Goal: Use online tool/utility: Utilize a website feature to perform a specific function

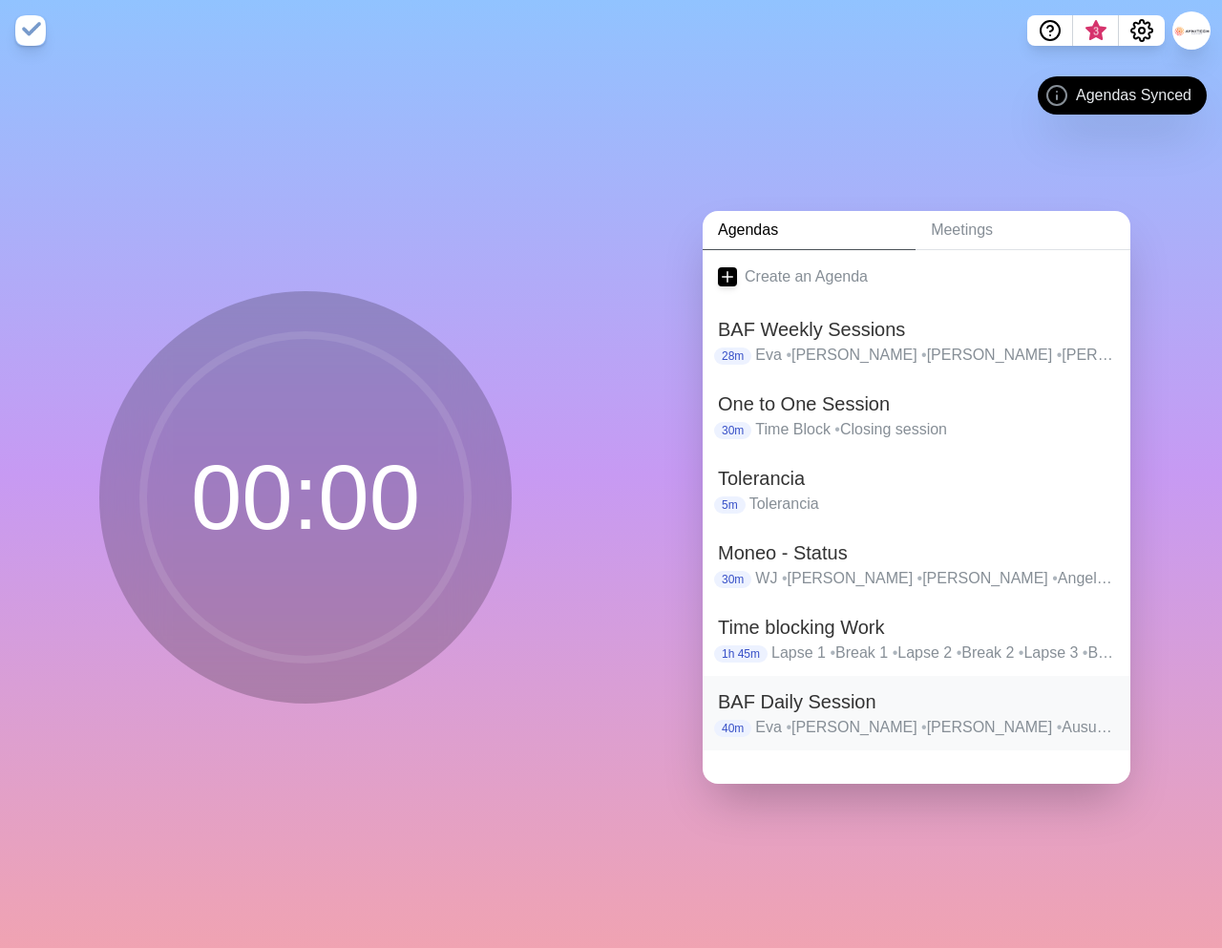
click at [795, 713] on h2 "BAF Daily Session" at bounding box center [916, 702] width 397 height 29
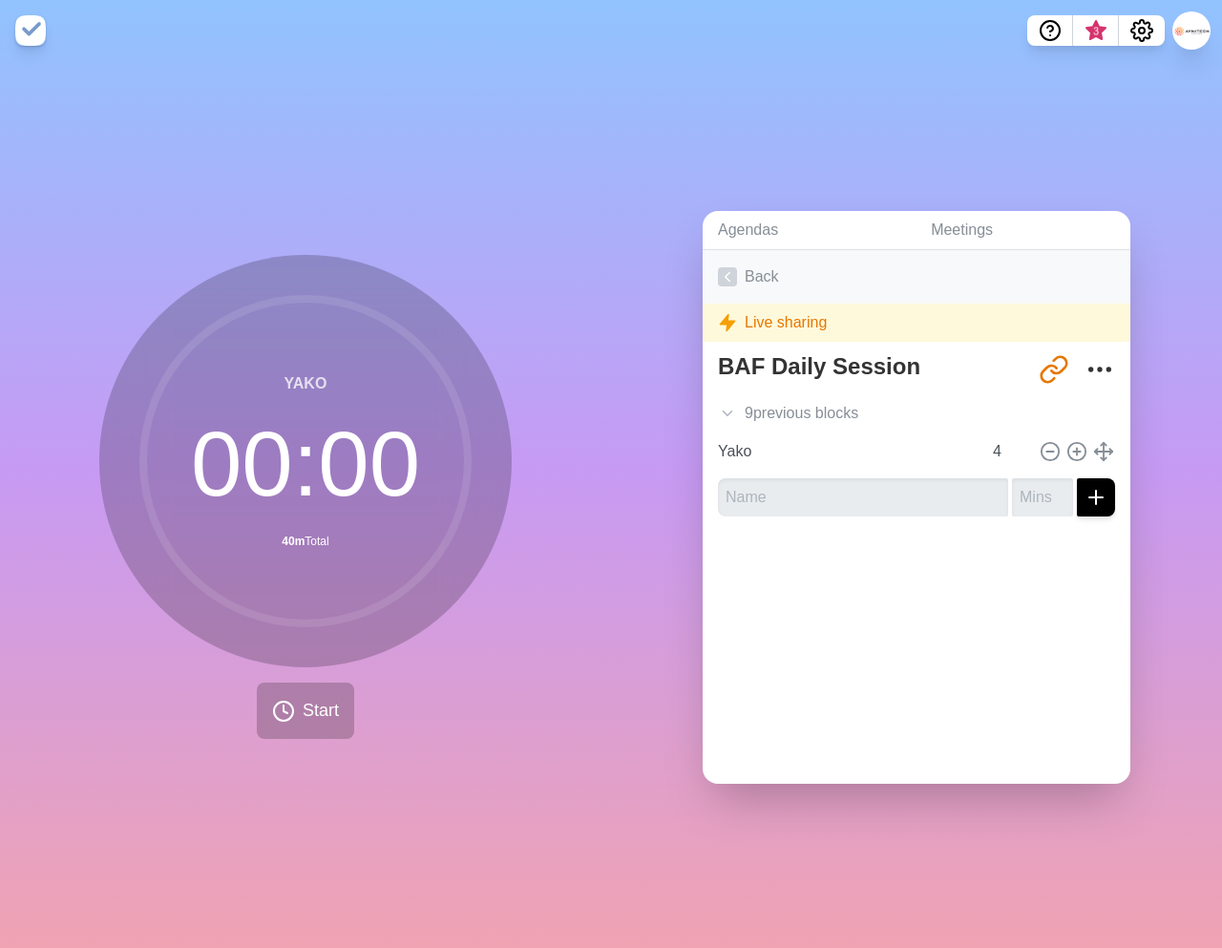
click at [748, 284] on link "Back" at bounding box center [917, 276] width 428 height 53
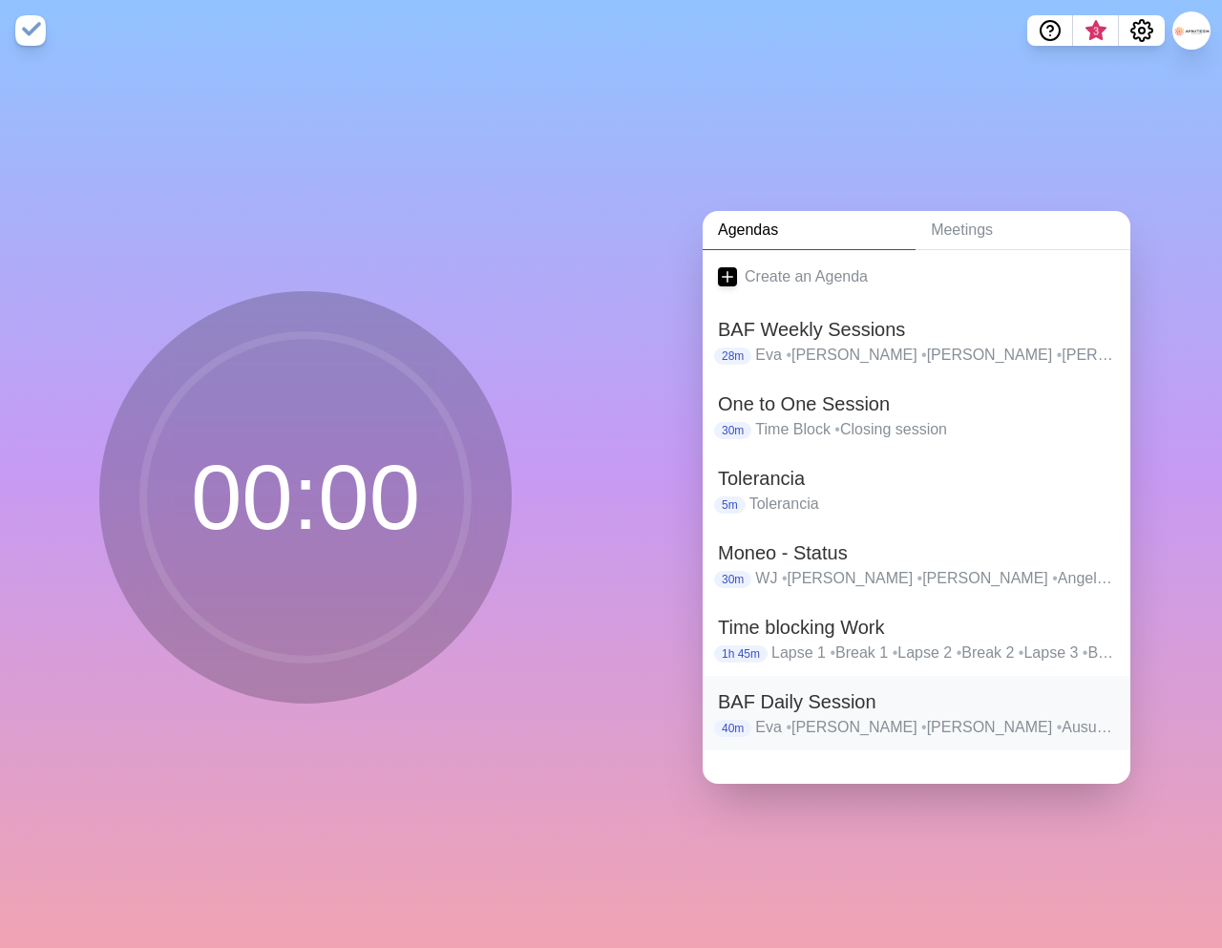
click at [802, 727] on p "[PERSON_NAME] • [PERSON_NAME] • [PERSON_NAME] • Ausubel • [GEOGRAPHIC_DATA] • […" at bounding box center [935, 727] width 360 height 23
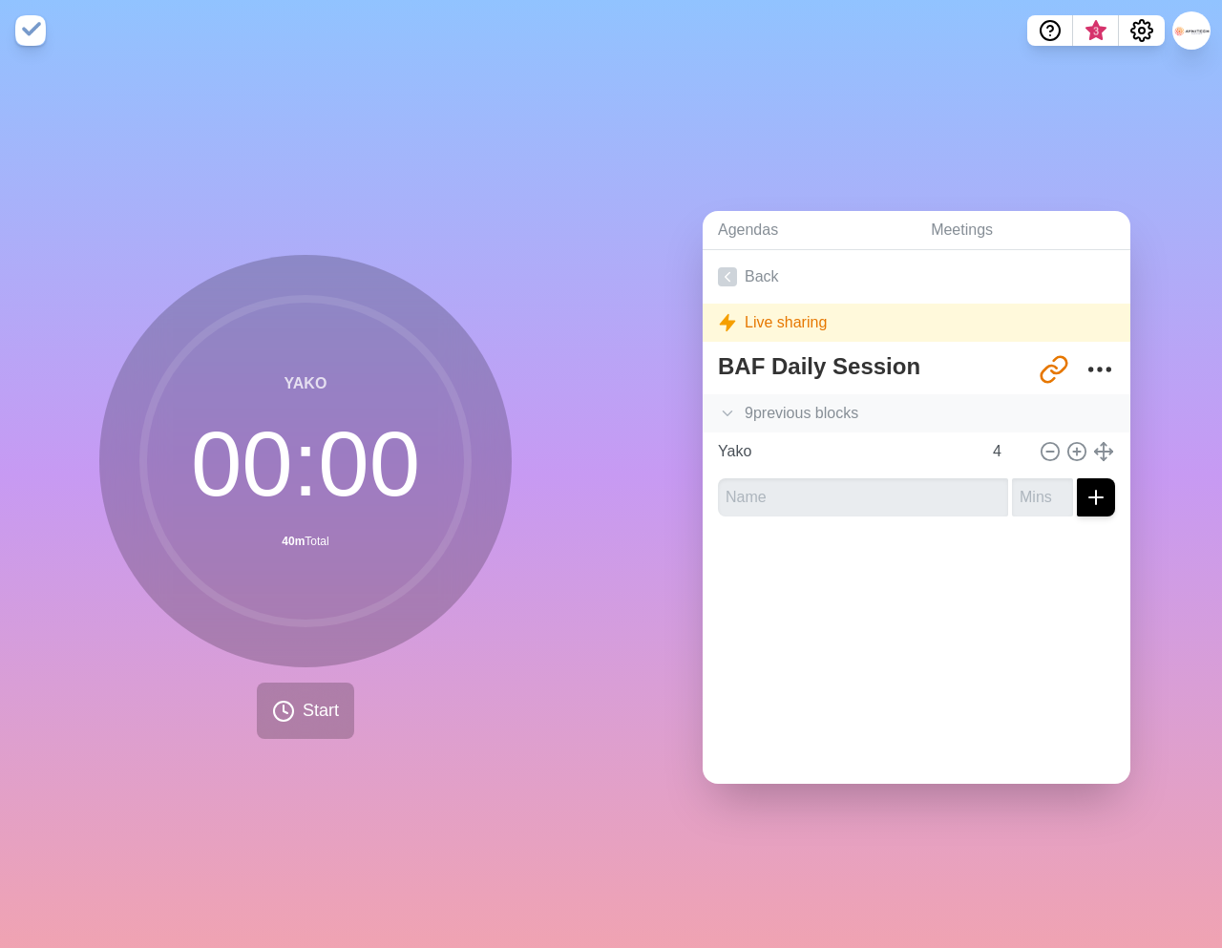
click at [770, 406] on div "9 previous block s" at bounding box center [917, 413] width 428 height 38
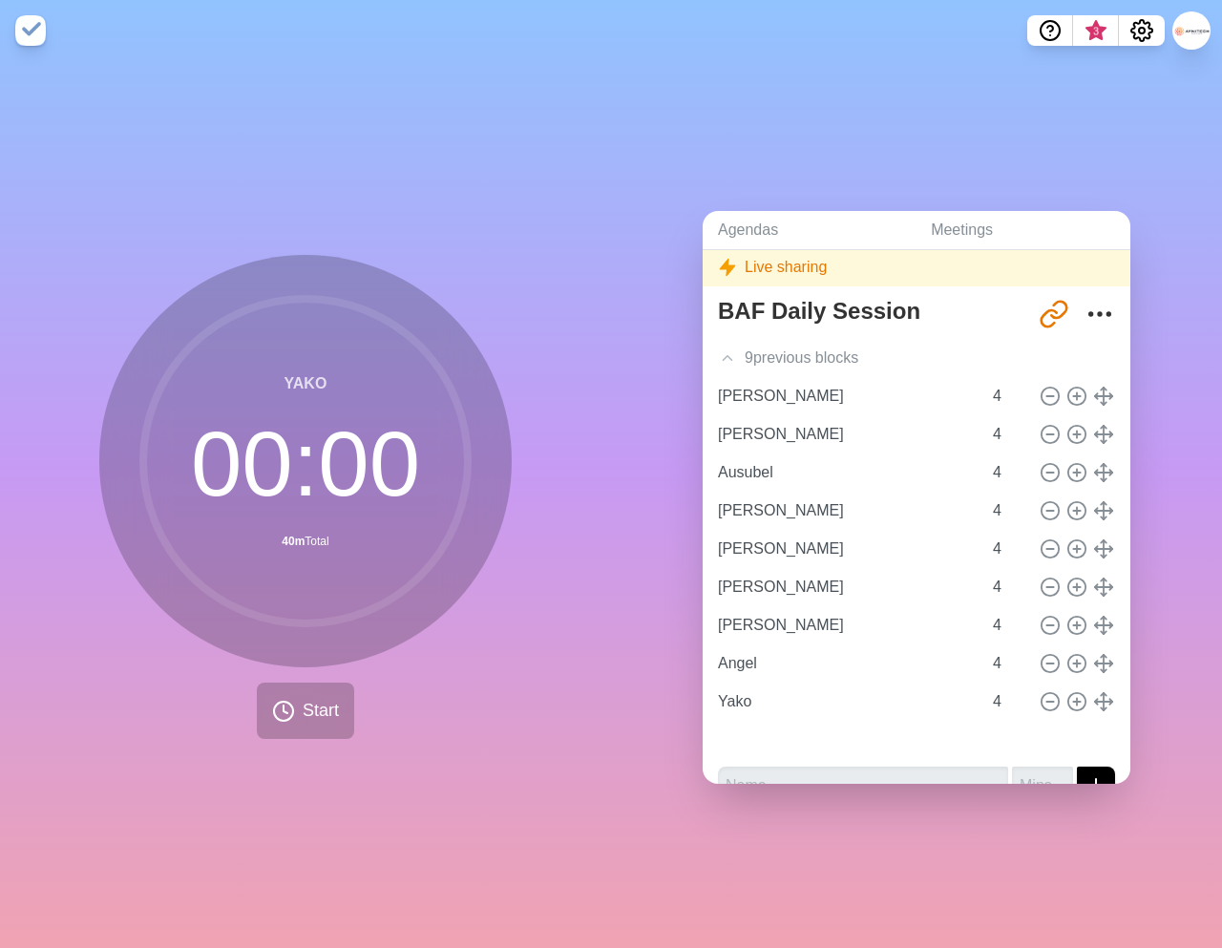
scroll to position [91, 0]
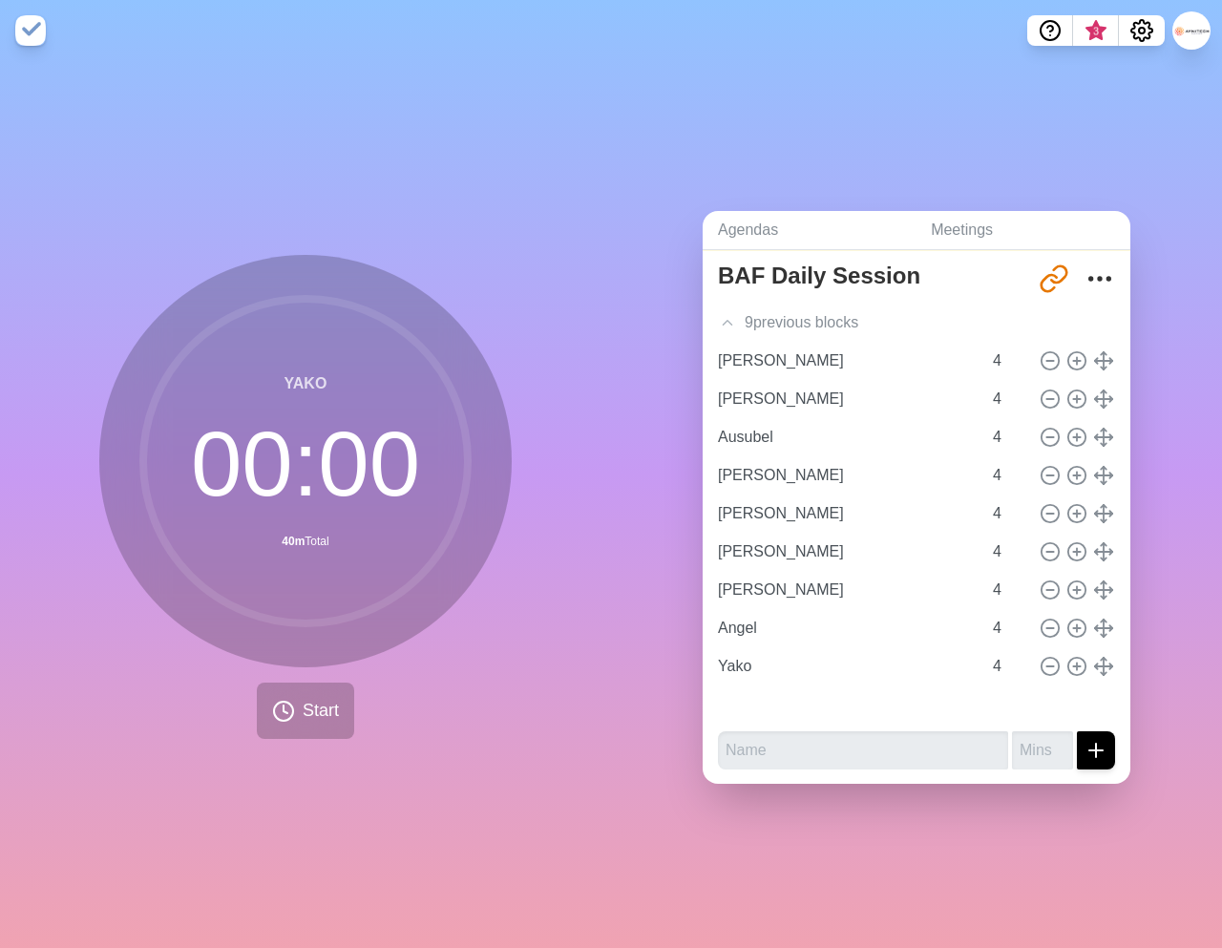
type input "[PERSON_NAME]"
type input "Ausubel"
type input "[PERSON_NAME]"
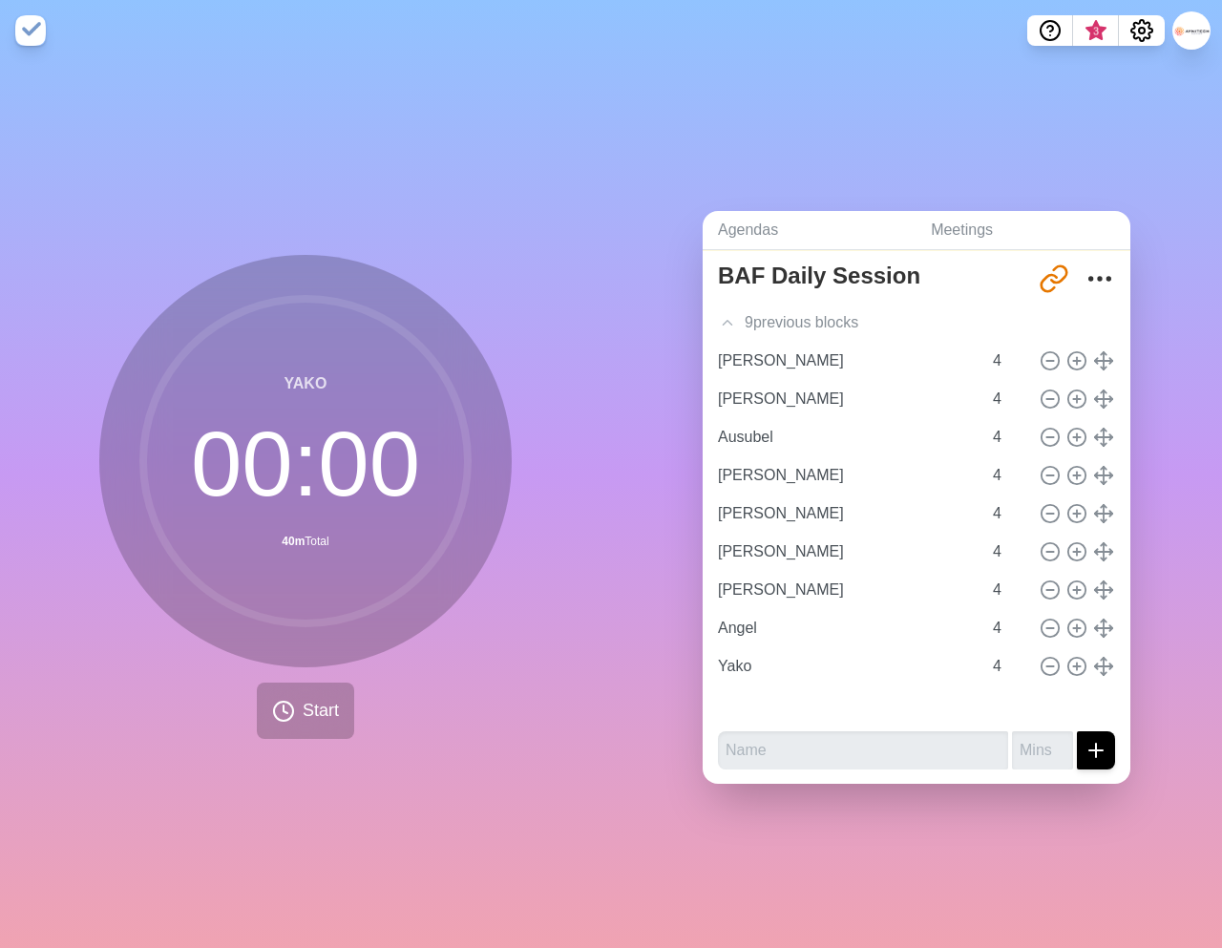
type input "[PERSON_NAME]"
type input "Angel"
type input "Yako"
type input "Eva"
type input "[PERSON_NAME]"
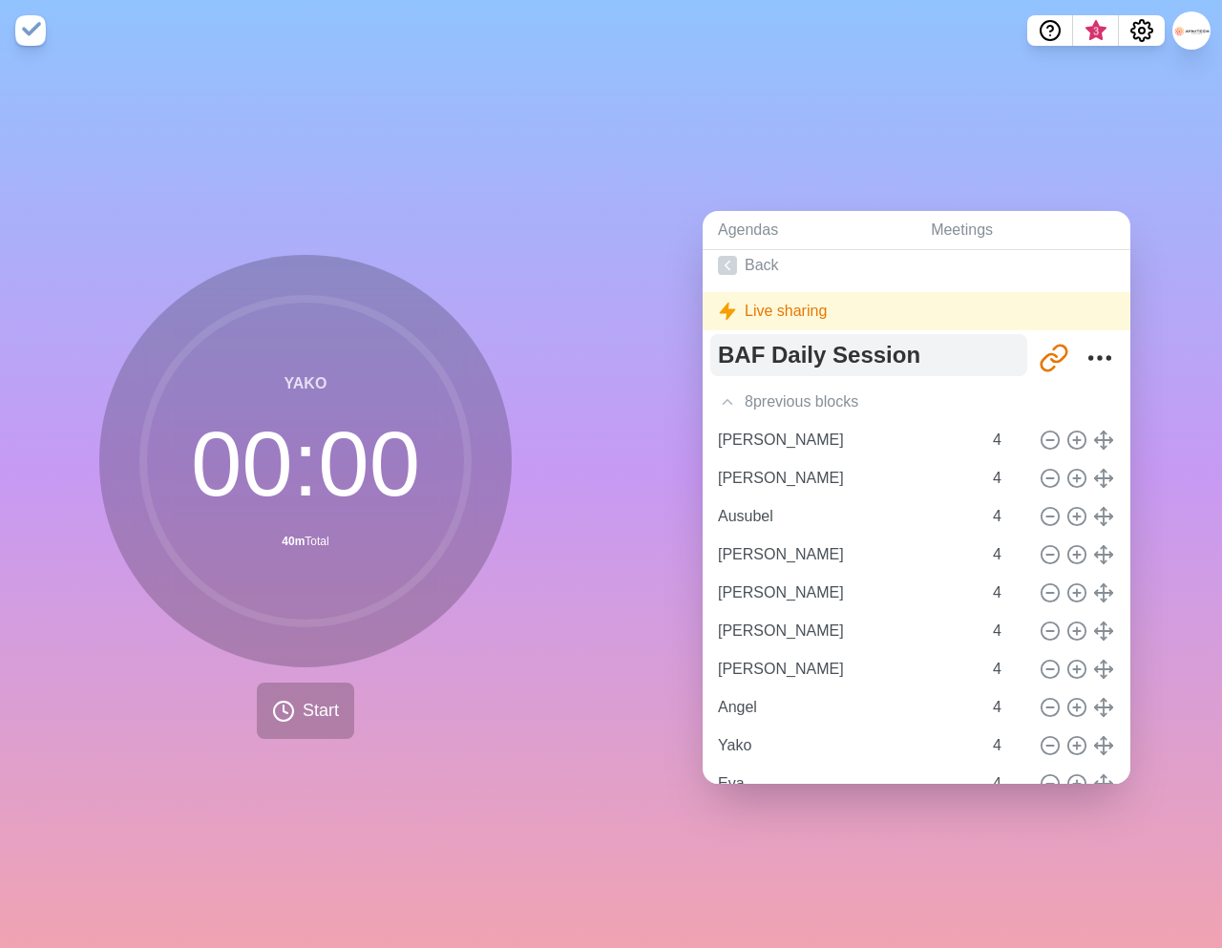
scroll to position [0, 0]
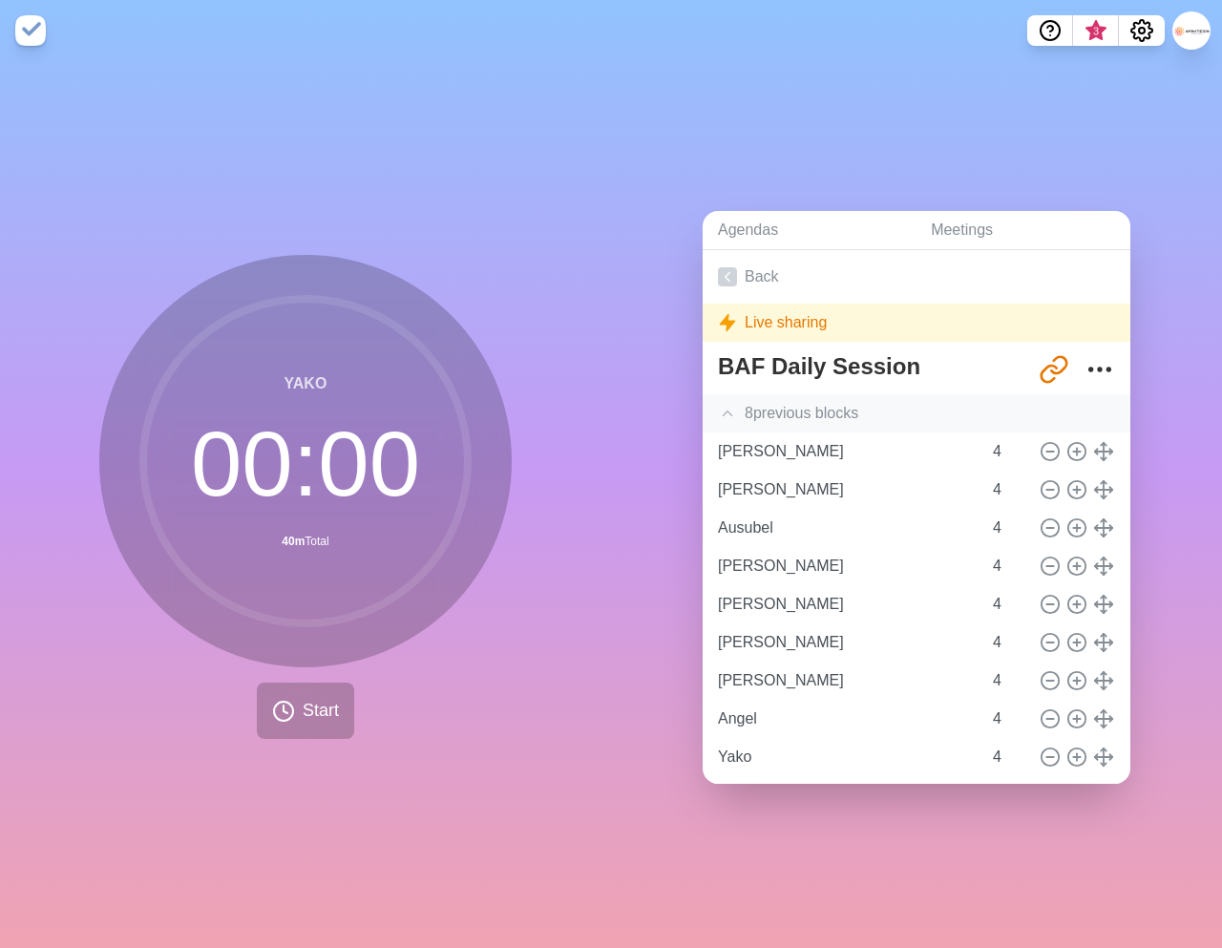
click at [761, 413] on div "8 previous block s" at bounding box center [917, 413] width 428 height 38
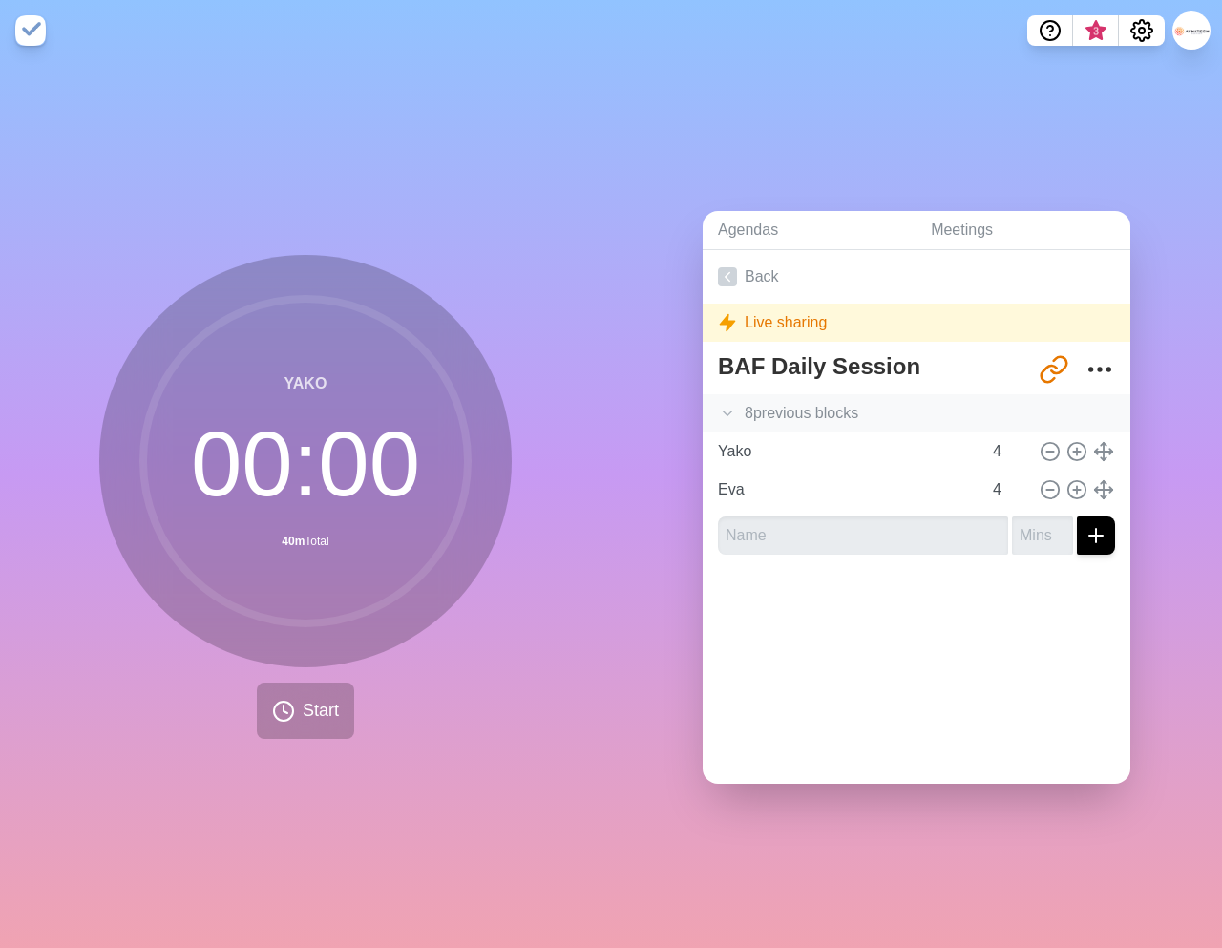
click at [761, 413] on div "8 previous block s" at bounding box center [917, 413] width 428 height 38
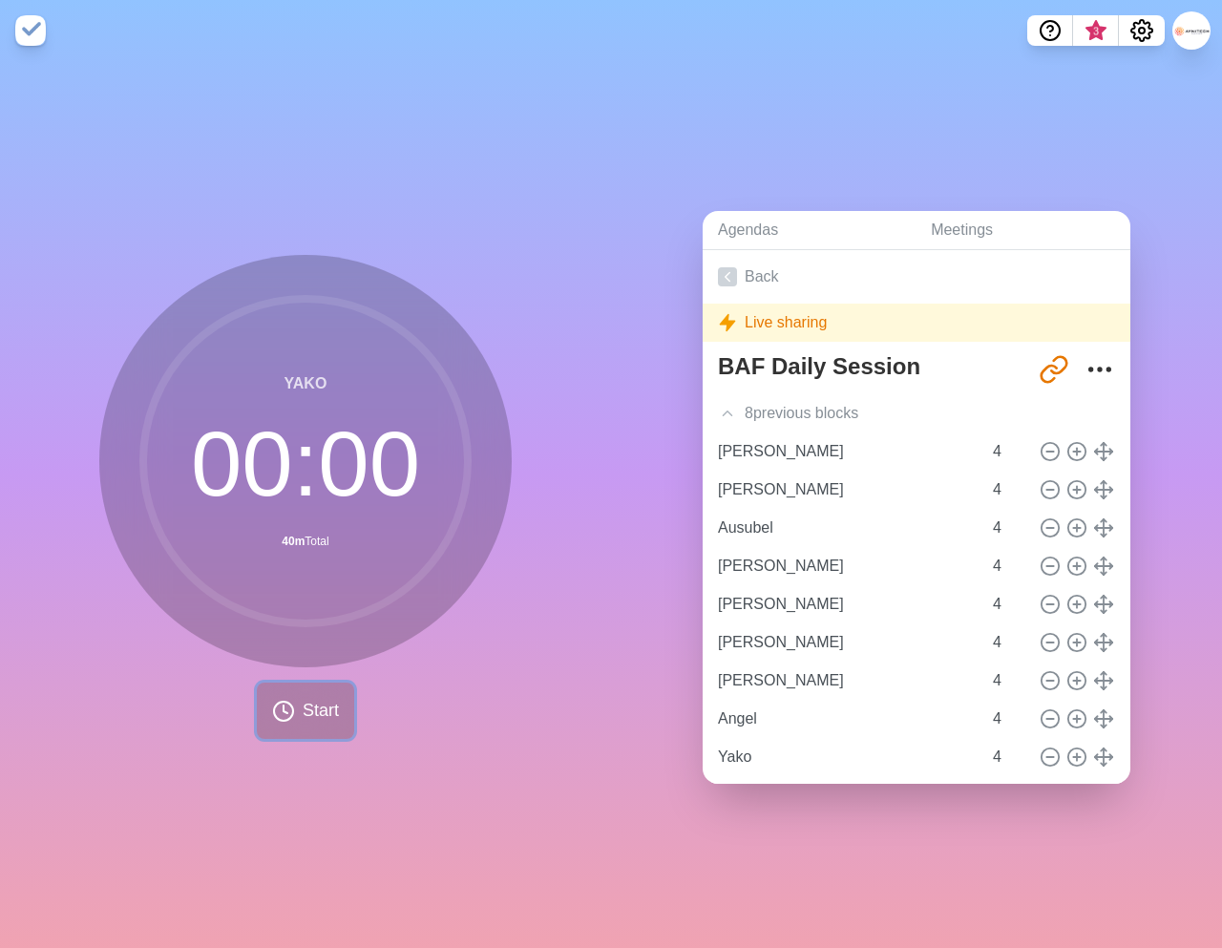
click at [303, 702] on span "Start" at bounding box center [321, 711] width 36 height 26
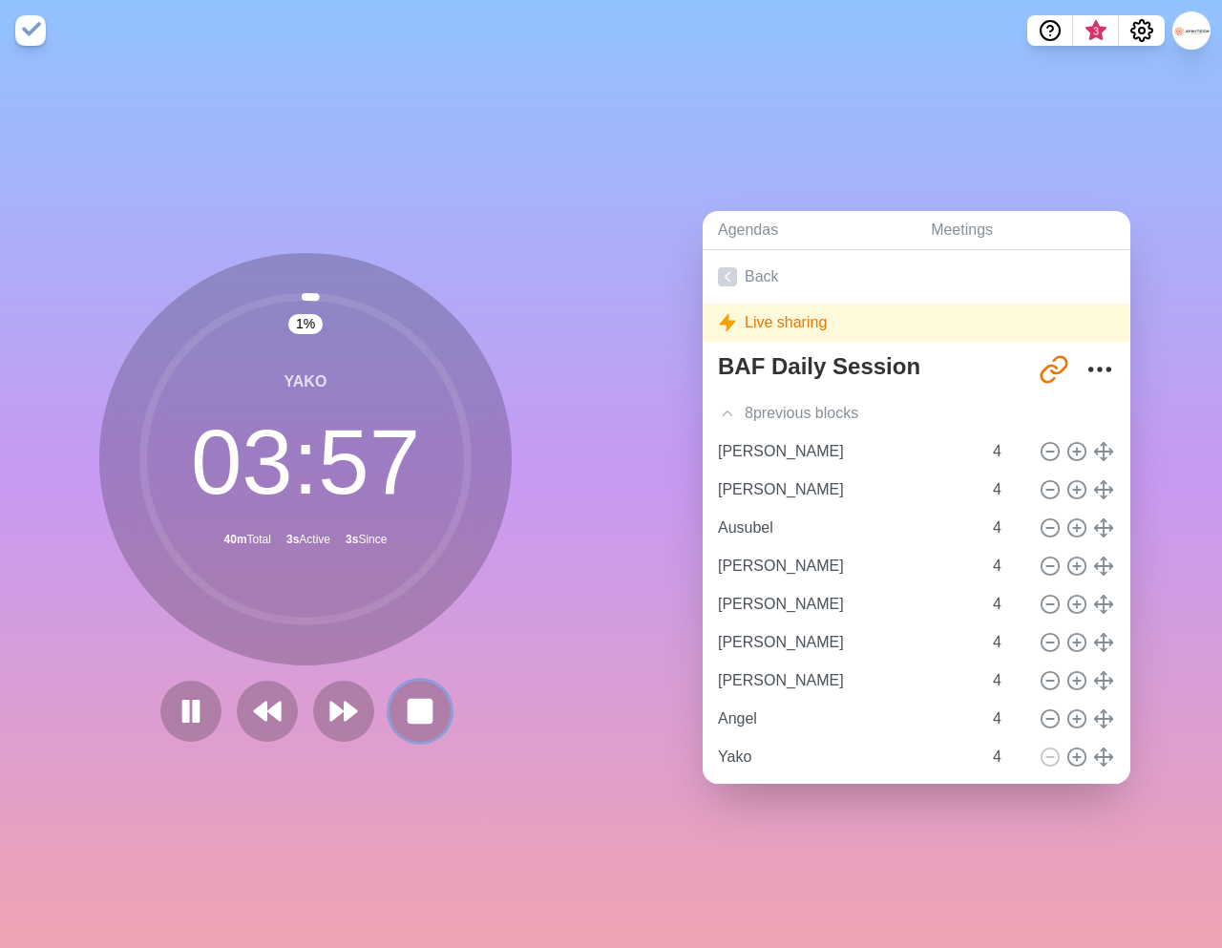
click at [427, 741] on button at bounding box center [420, 711] width 61 height 61
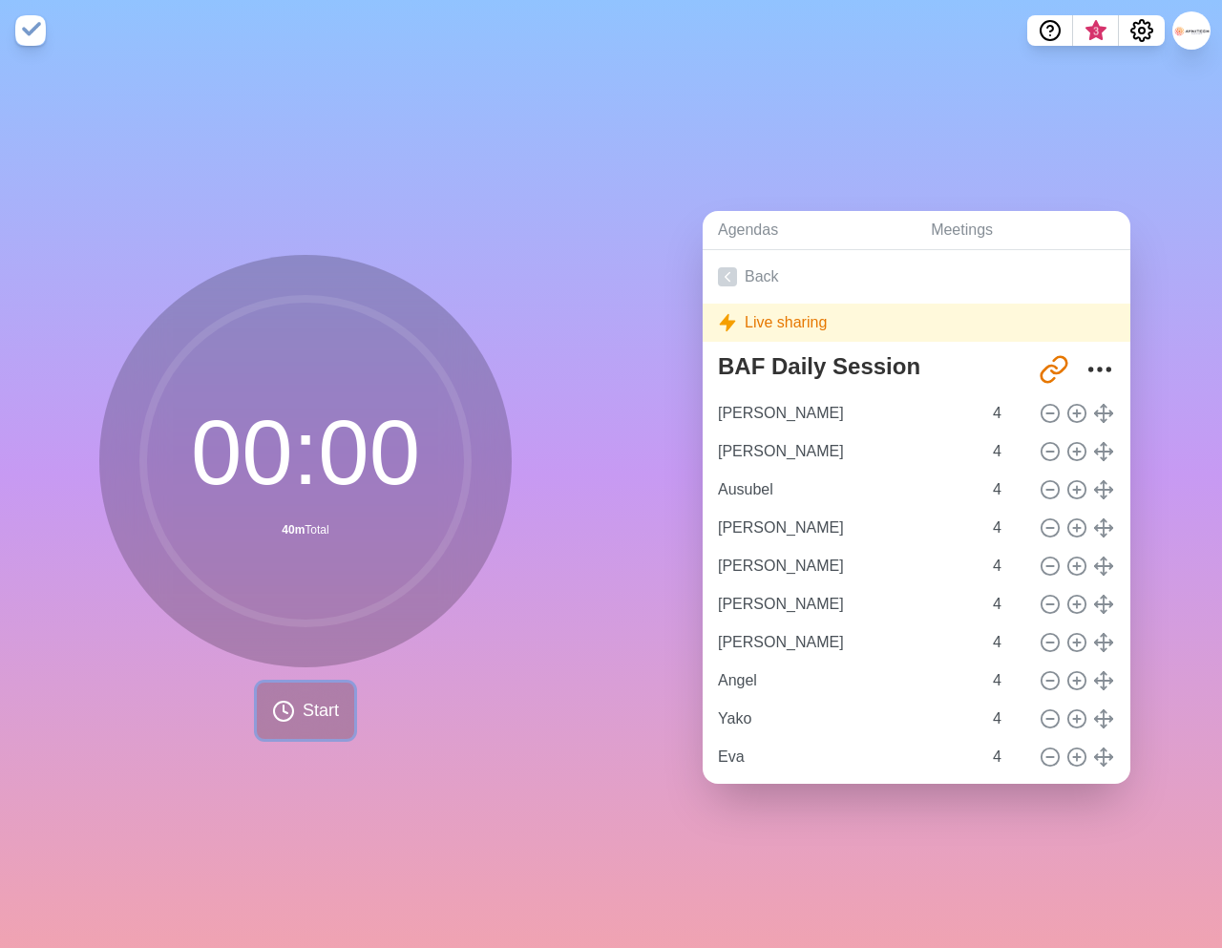
click at [294, 715] on button "Start" at bounding box center [305, 711] width 97 height 56
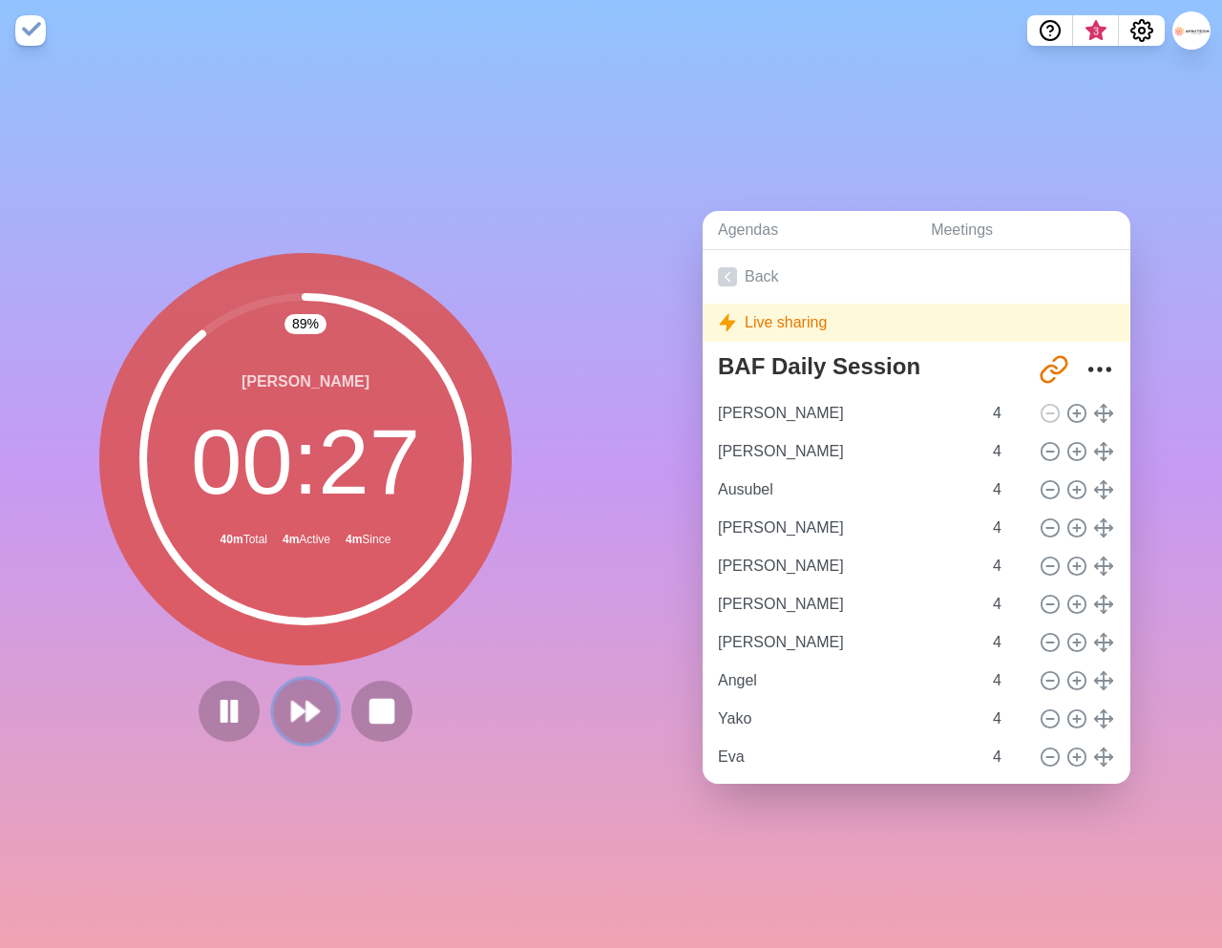
click at [303, 708] on icon at bounding box center [305, 711] width 32 height 32
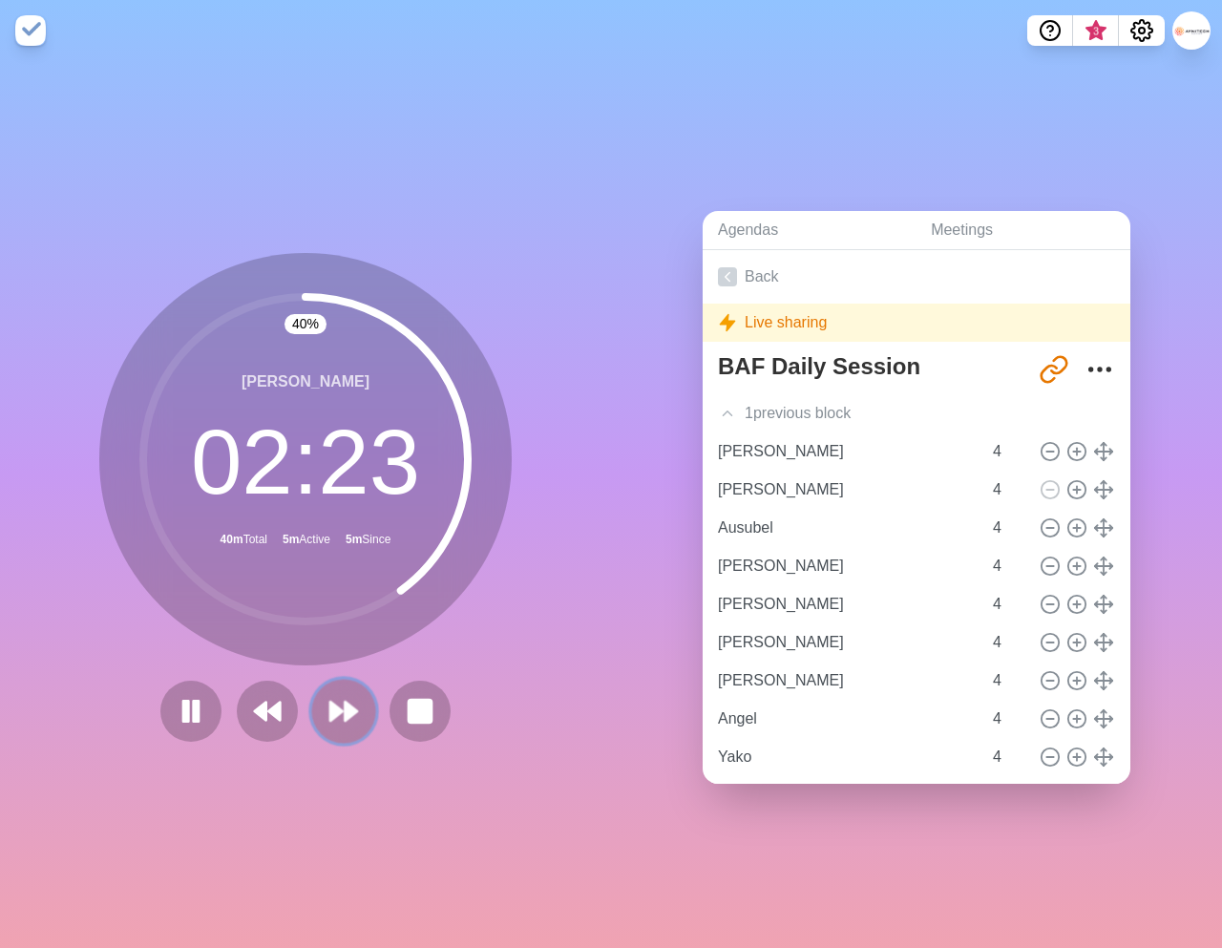
click at [333, 721] on icon at bounding box center [344, 711] width 32 height 32
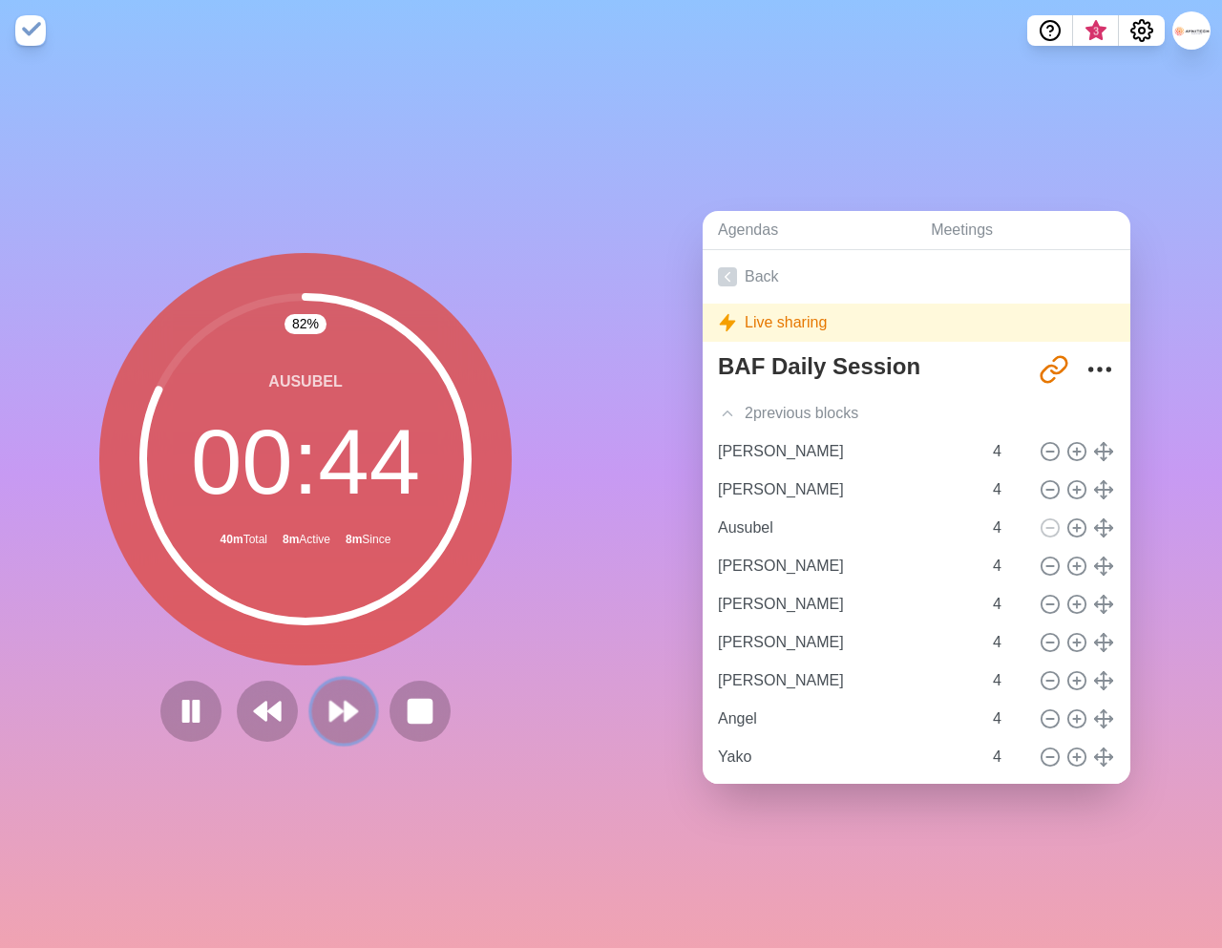
click at [339, 716] on icon at bounding box center [344, 711] width 32 height 32
click at [191, 708] on icon at bounding box center [191, 711] width 32 height 32
click at [187, 715] on polygon at bounding box center [190, 711] width 19 height 24
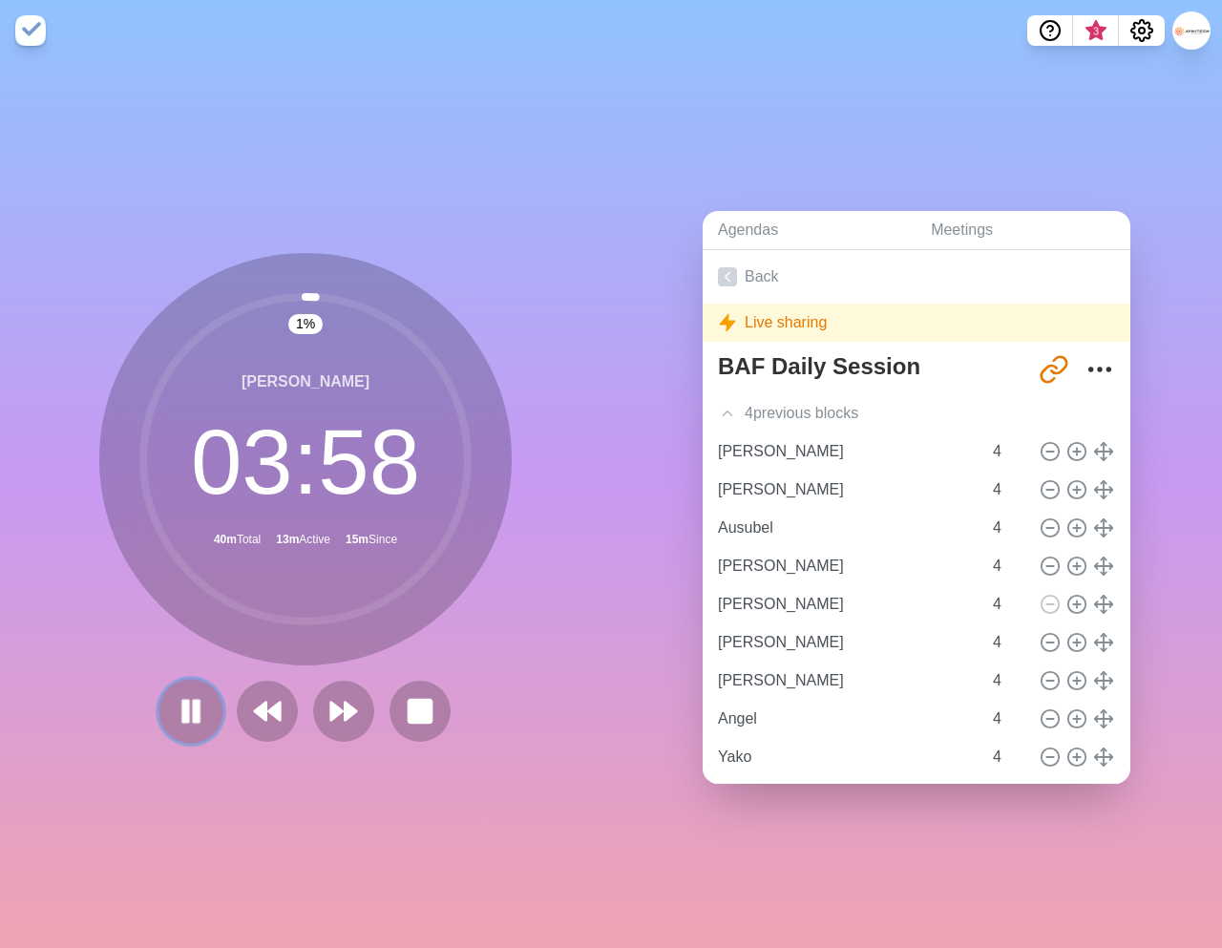
click at [190, 719] on icon at bounding box center [191, 711] width 32 height 32
click at [188, 709] on polygon at bounding box center [190, 711] width 19 height 24
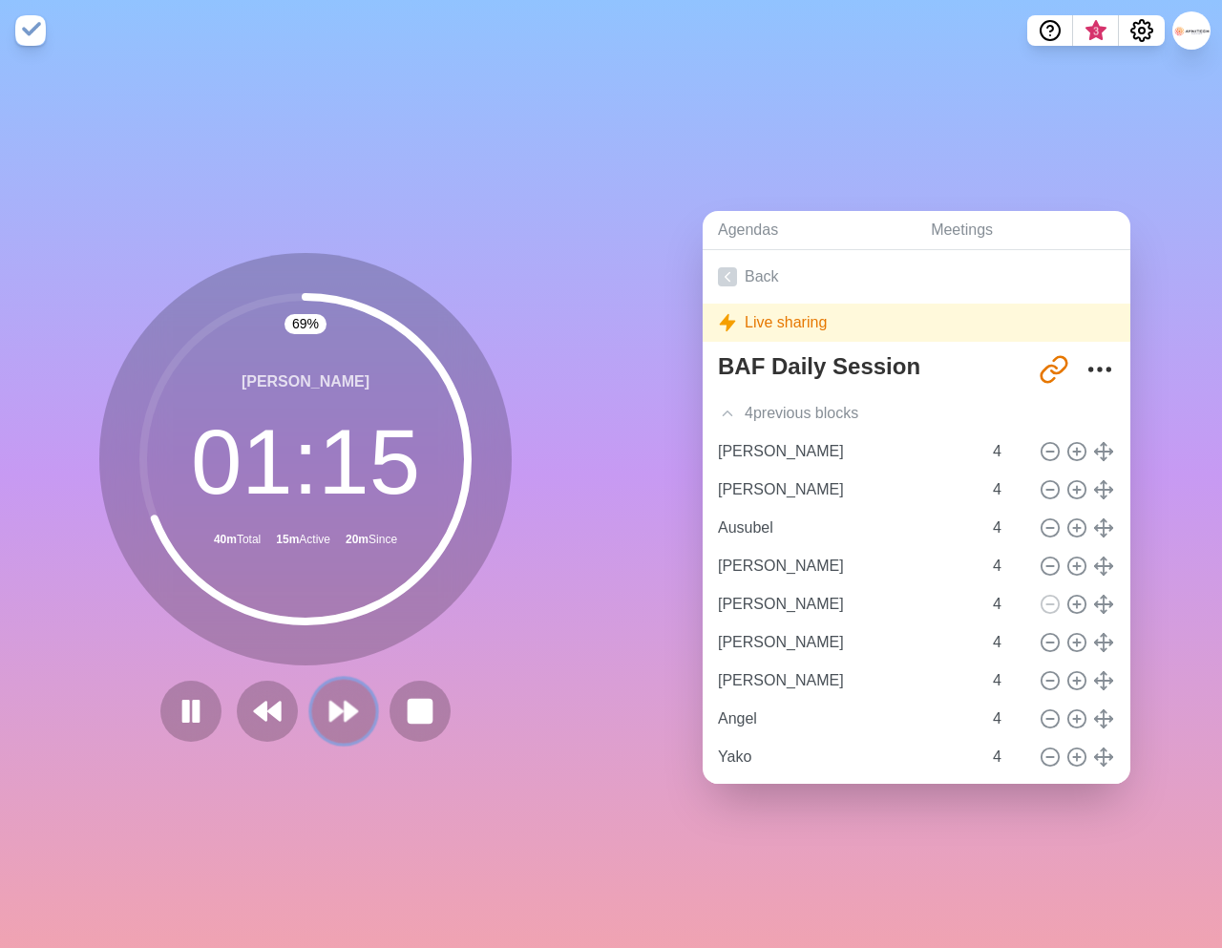
click at [340, 710] on polygon at bounding box center [336, 711] width 12 height 19
click at [342, 711] on polygon at bounding box center [336, 711] width 12 height 19
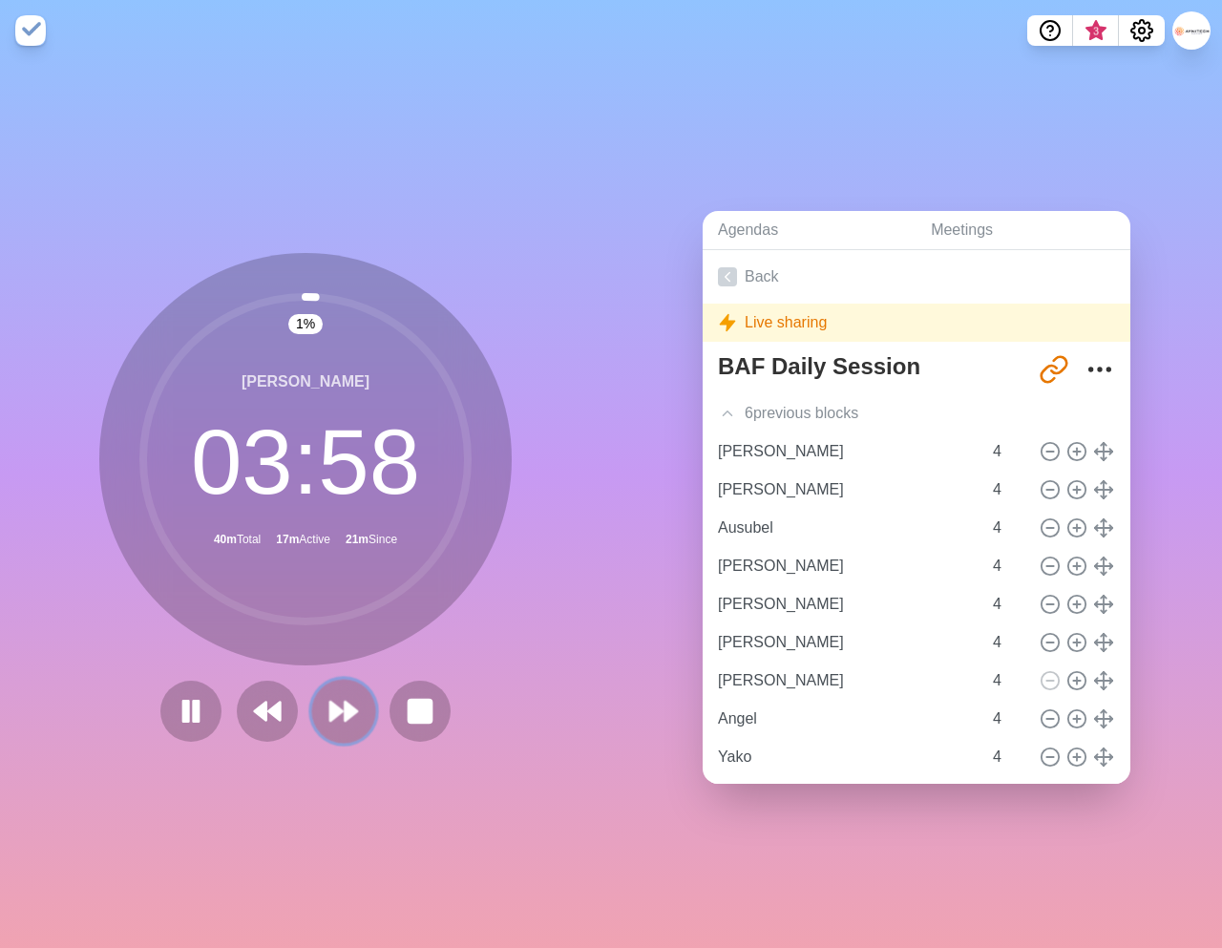
click at [340, 713] on polygon at bounding box center [336, 711] width 12 height 19
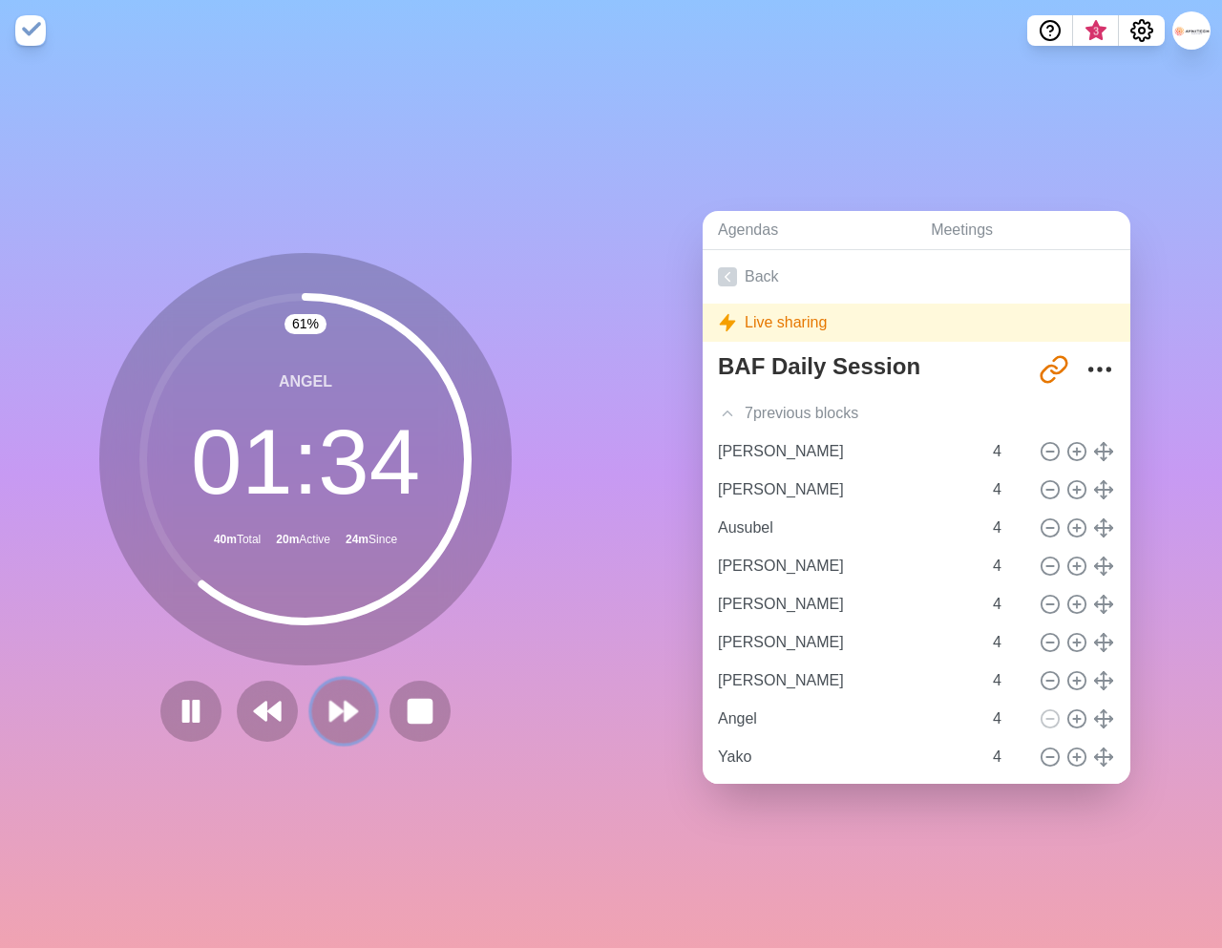
click at [342, 709] on polygon at bounding box center [336, 711] width 12 height 19
click at [338, 703] on icon at bounding box center [344, 711] width 32 height 32
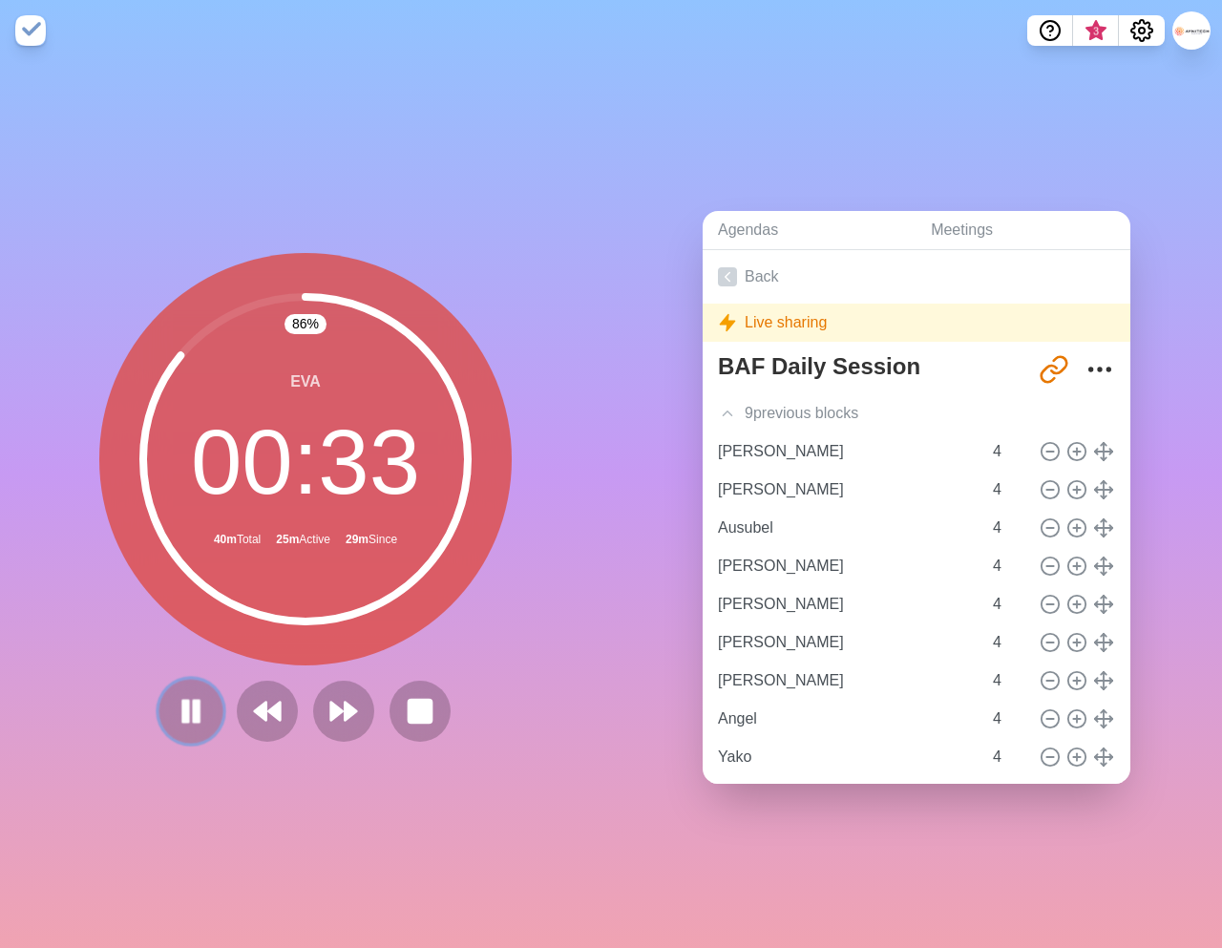
click at [180, 719] on icon at bounding box center [191, 711] width 32 height 32
click at [182, 719] on polygon at bounding box center [191, 711] width 18 height 23
